Goal: Task Accomplishment & Management: Manage account settings

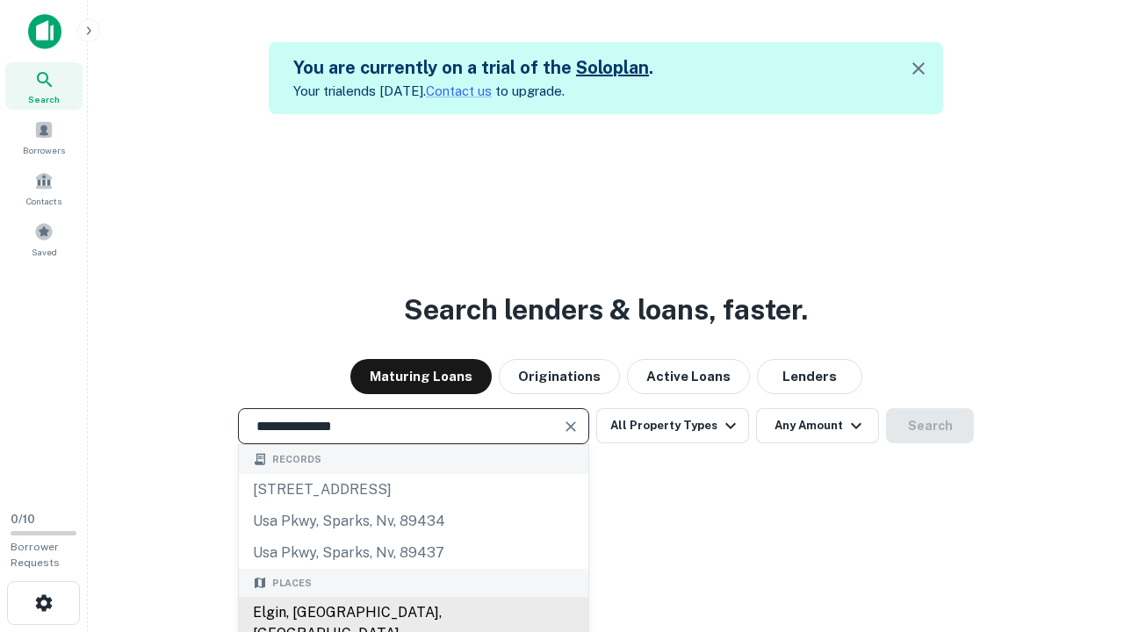
click at [413, 613] on div "Elgin, [GEOGRAPHIC_DATA], [GEOGRAPHIC_DATA]" at bounding box center [414, 623] width 350 height 53
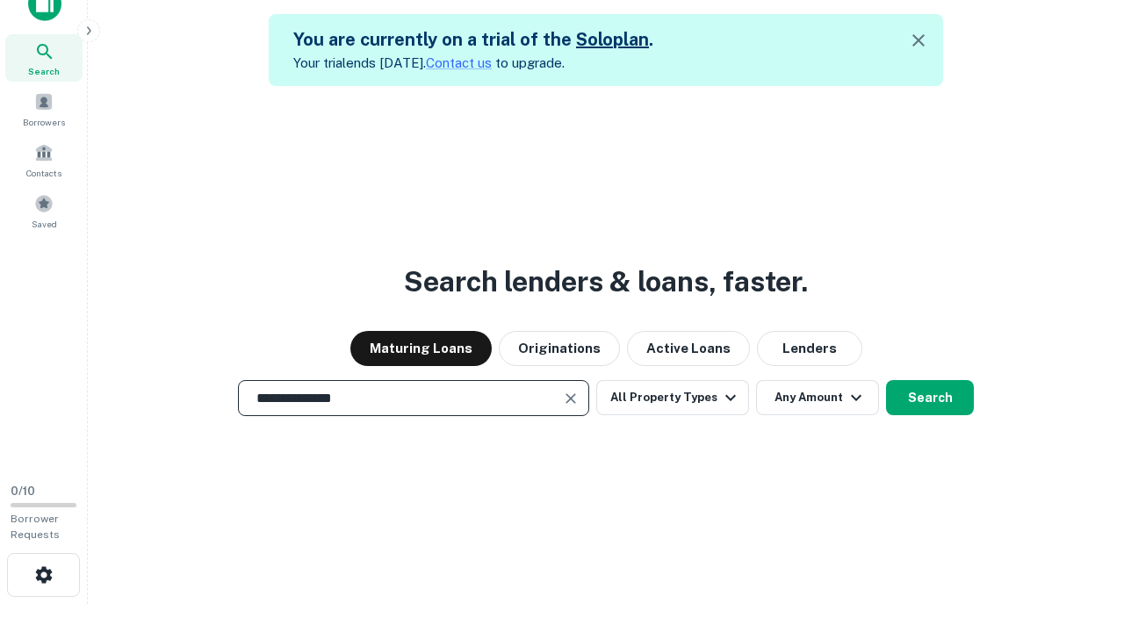
scroll to position [82, 324]
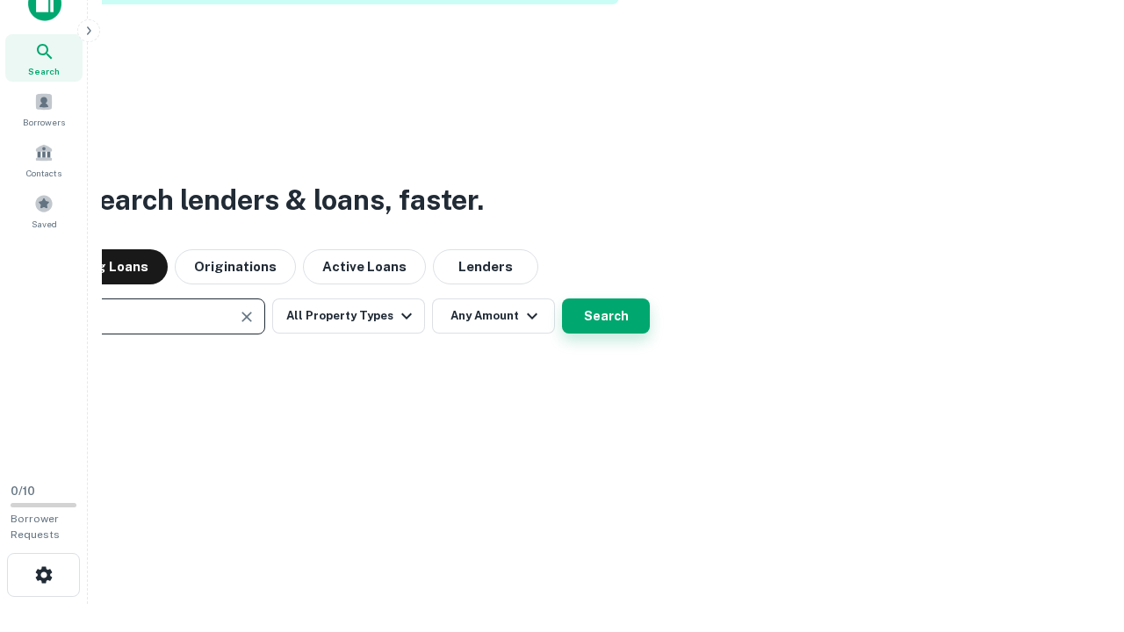
type input "**********"
click at [606, 316] on button "Search" at bounding box center [606, 316] width 88 height 35
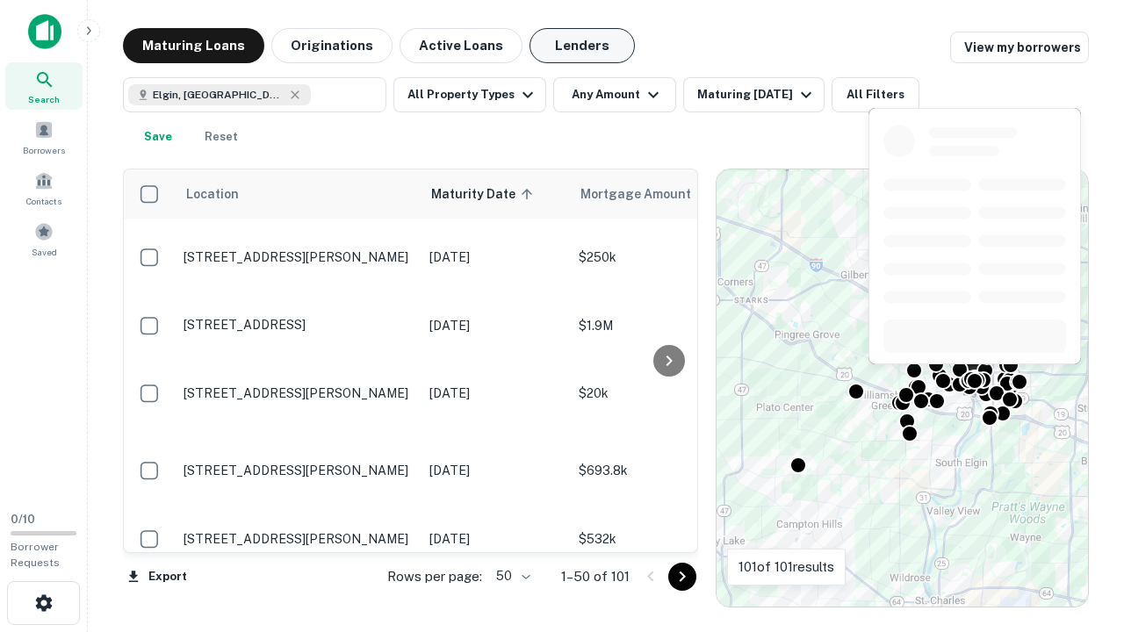
click at [582, 46] on button "Lenders" at bounding box center [582, 45] width 105 height 35
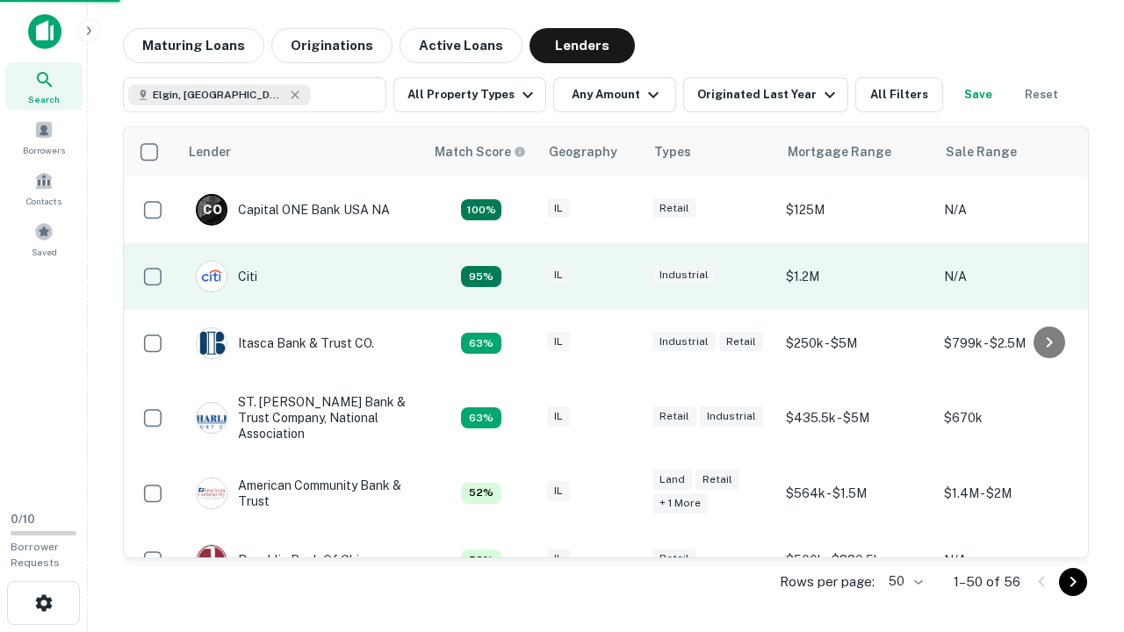
click at [624, 277] on div "IL" at bounding box center [591, 277] width 88 height 24
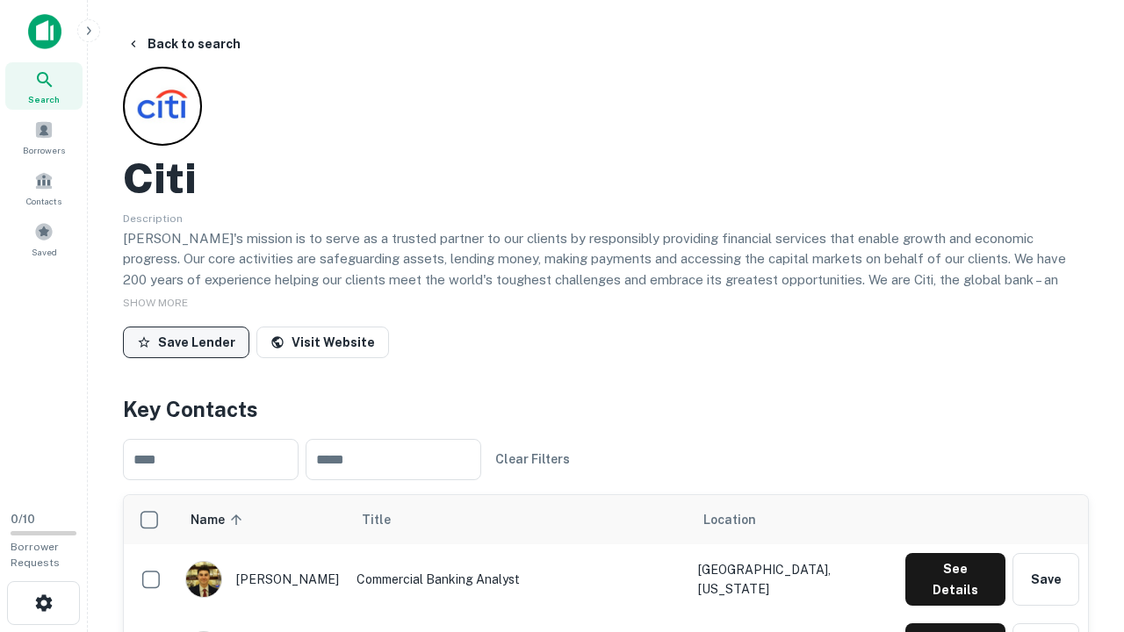
click at [186, 342] on button "Save Lender" at bounding box center [186, 343] width 126 height 32
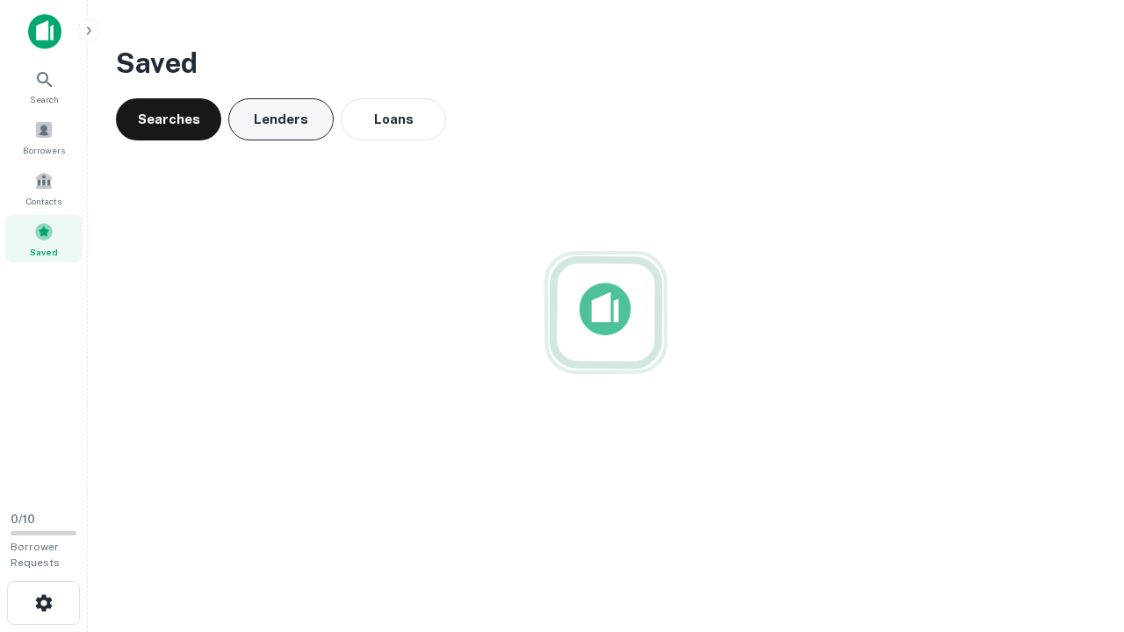
click at [281, 119] on button "Lenders" at bounding box center [280, 119] width 105 height 42
